Goal: Transaction & Acquisition: Obtain resource

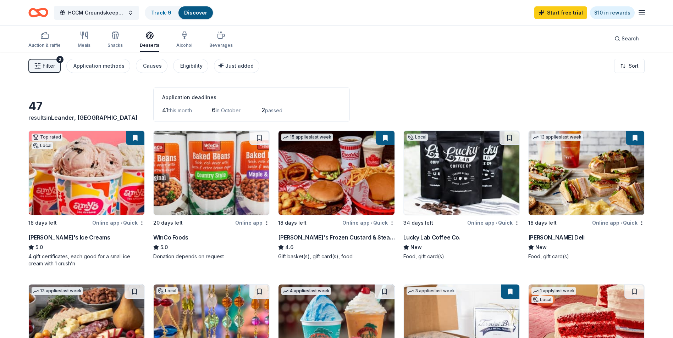
click at [480, 180] on img at bounding box center [462, 173] width 116 height 84
